Goal: Transaction & Acquisition: Purchase product/service

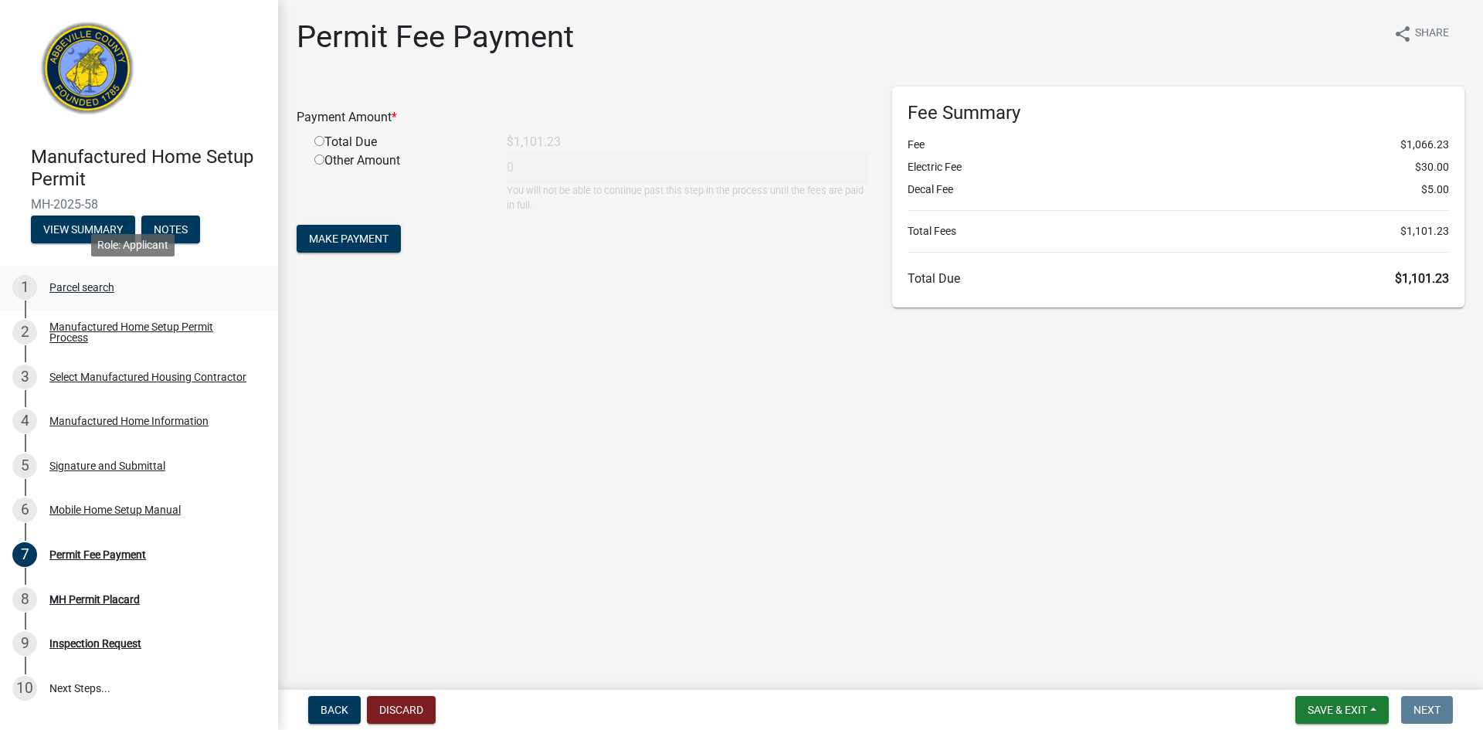
click at [98, 284] on div "Parcel search" at bounding box center [81, 287] width 65 height 11
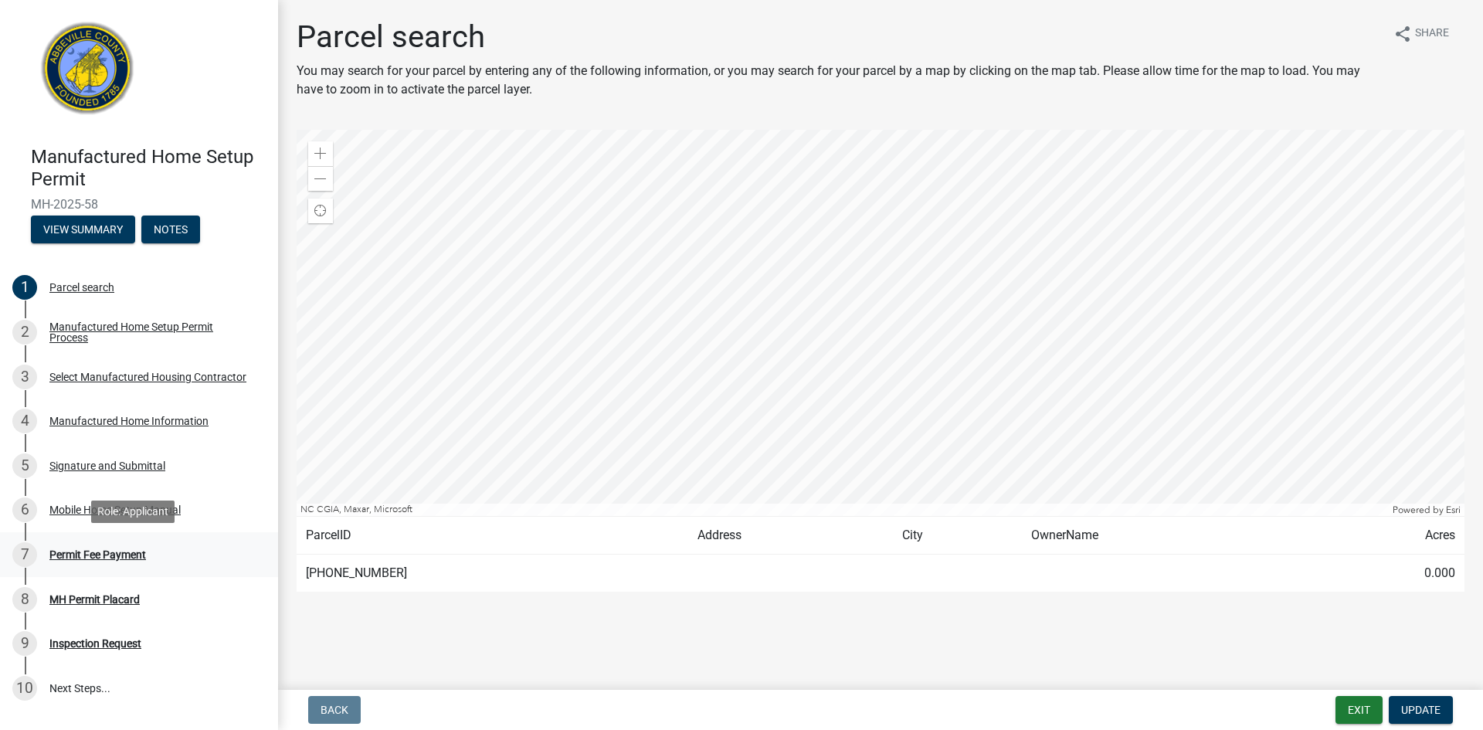
click at [134, 556] on div "Permit Fee Payment" at bounding box center [97, 554] width 97 height 11
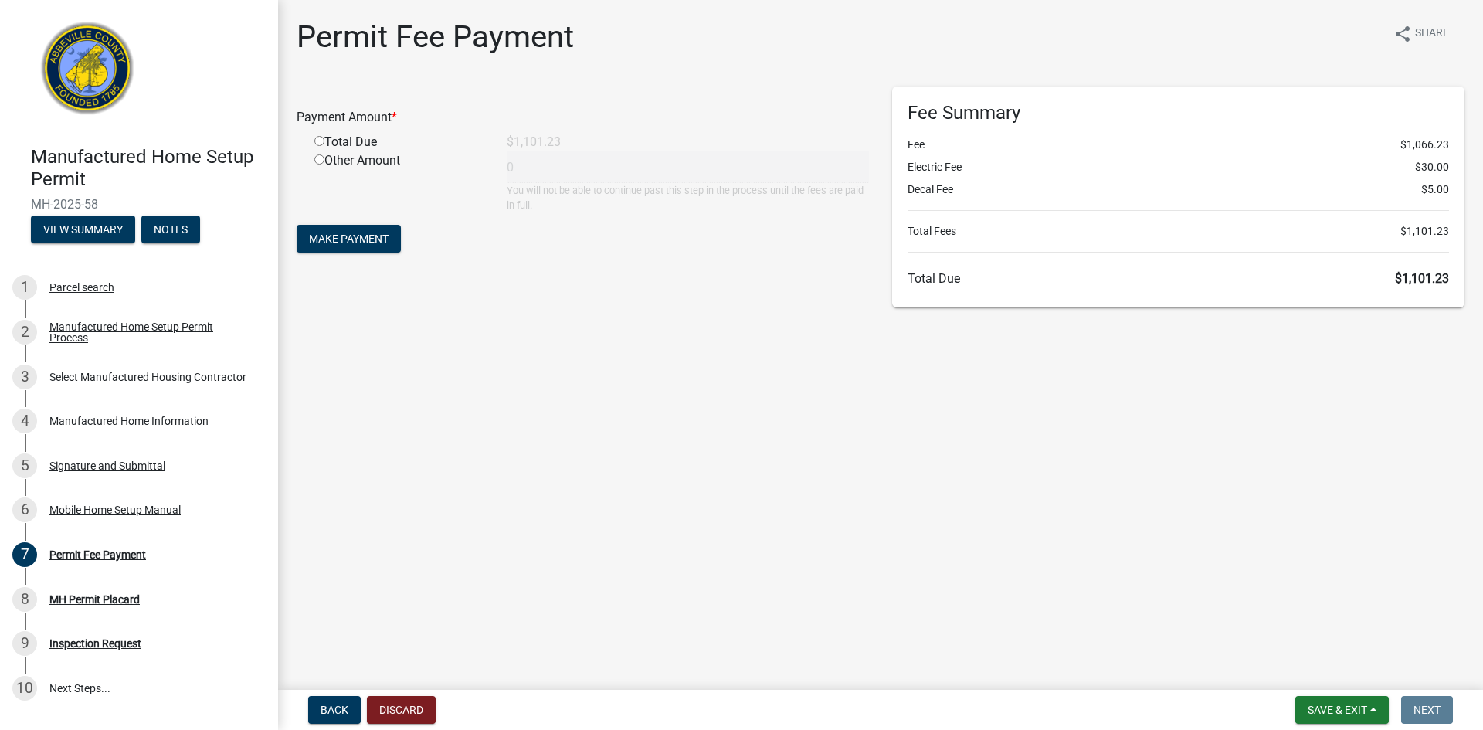
click at [318, 142] on input "radio" at bounding box center [319, 141] width 10 height 10
radio input "true"
type input "1101.23"
click at [376, 244] on span "Make Payment" at bounding box center [349, 239] width 80 height 12
